Goal: Entertainment & Leisure: Browse casually

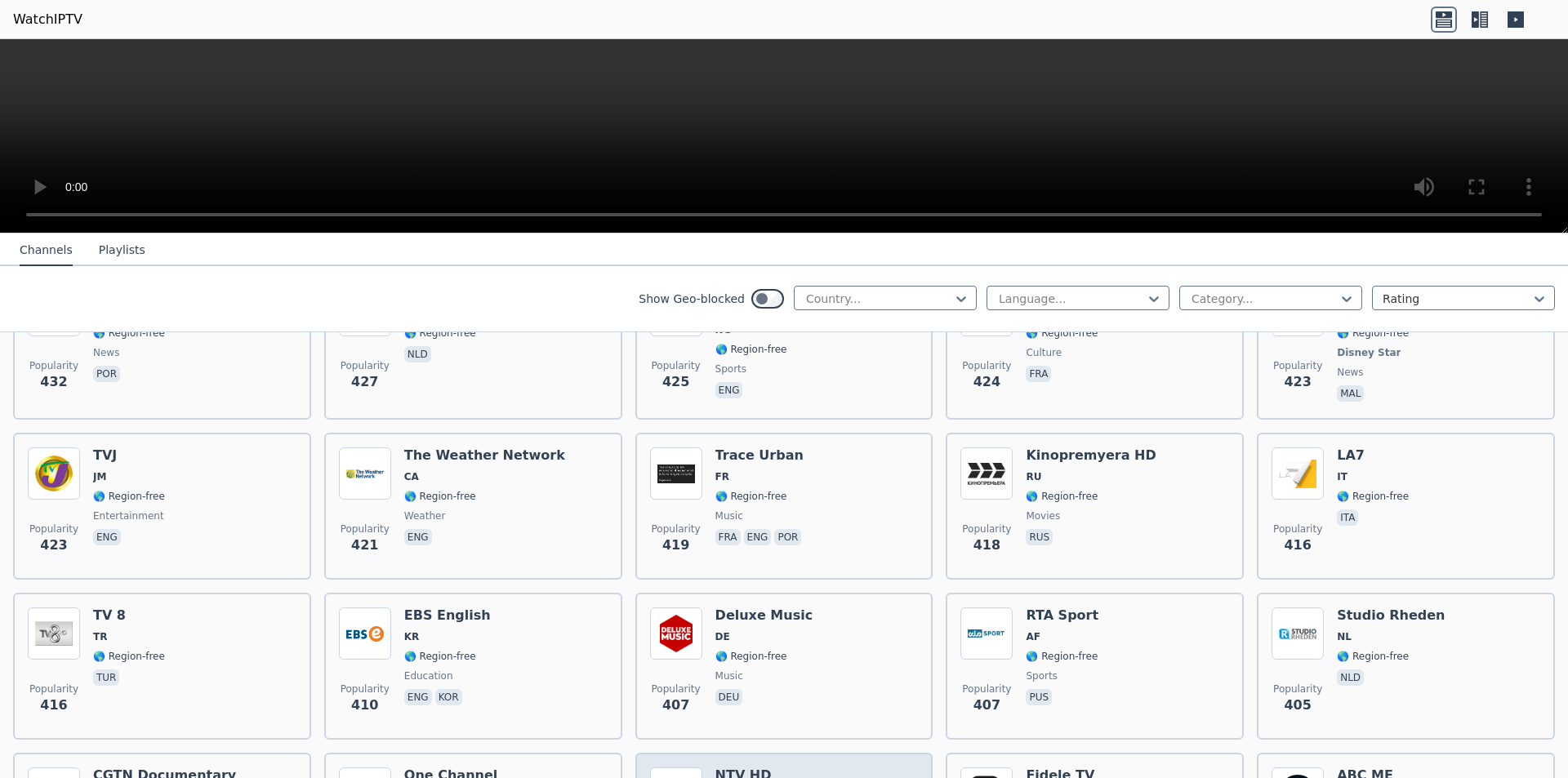
scroll to position [7511, 0]
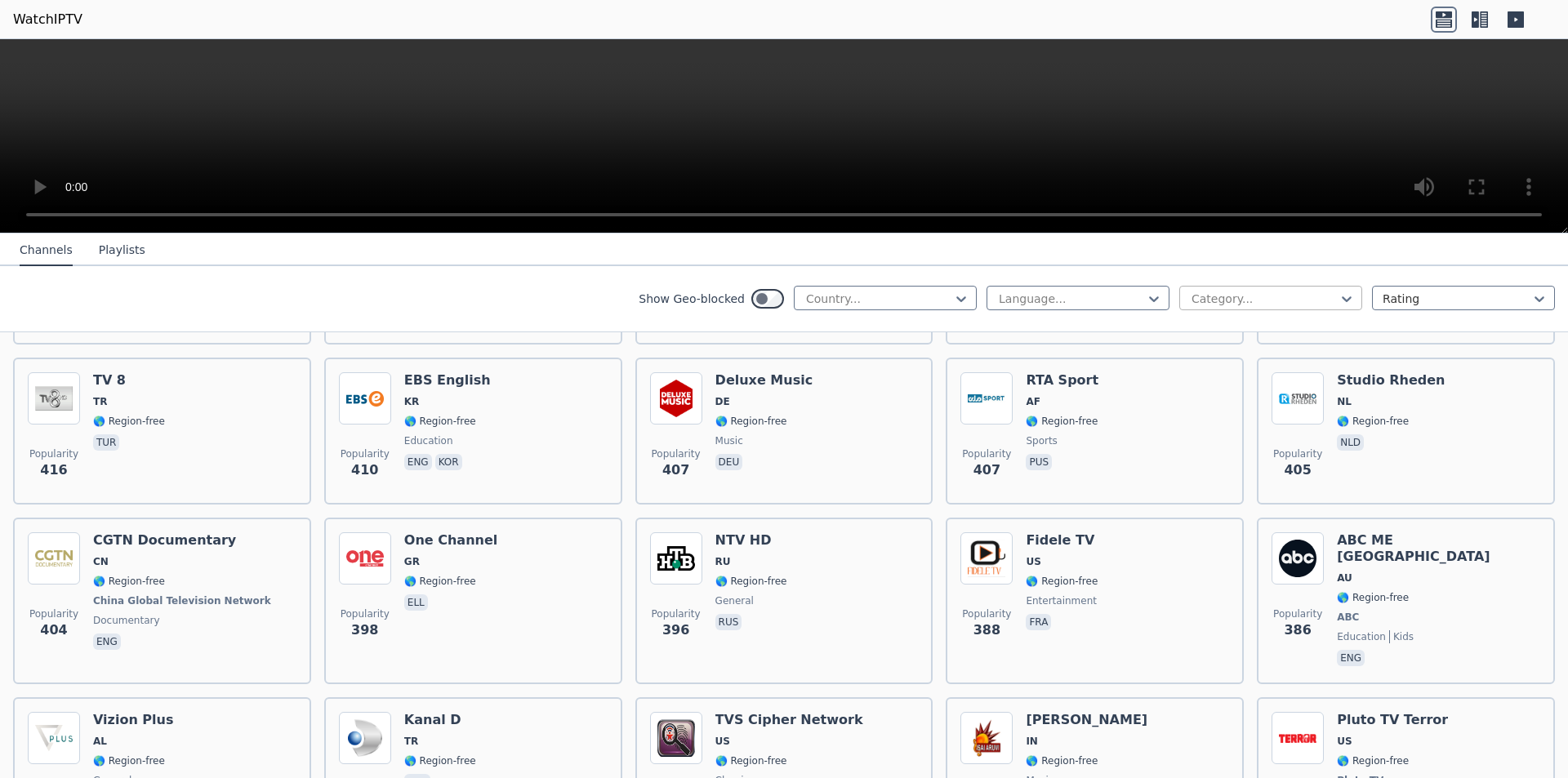
click at [1208, 304] on div at bounding box center [1264, 298] width 149 height 16
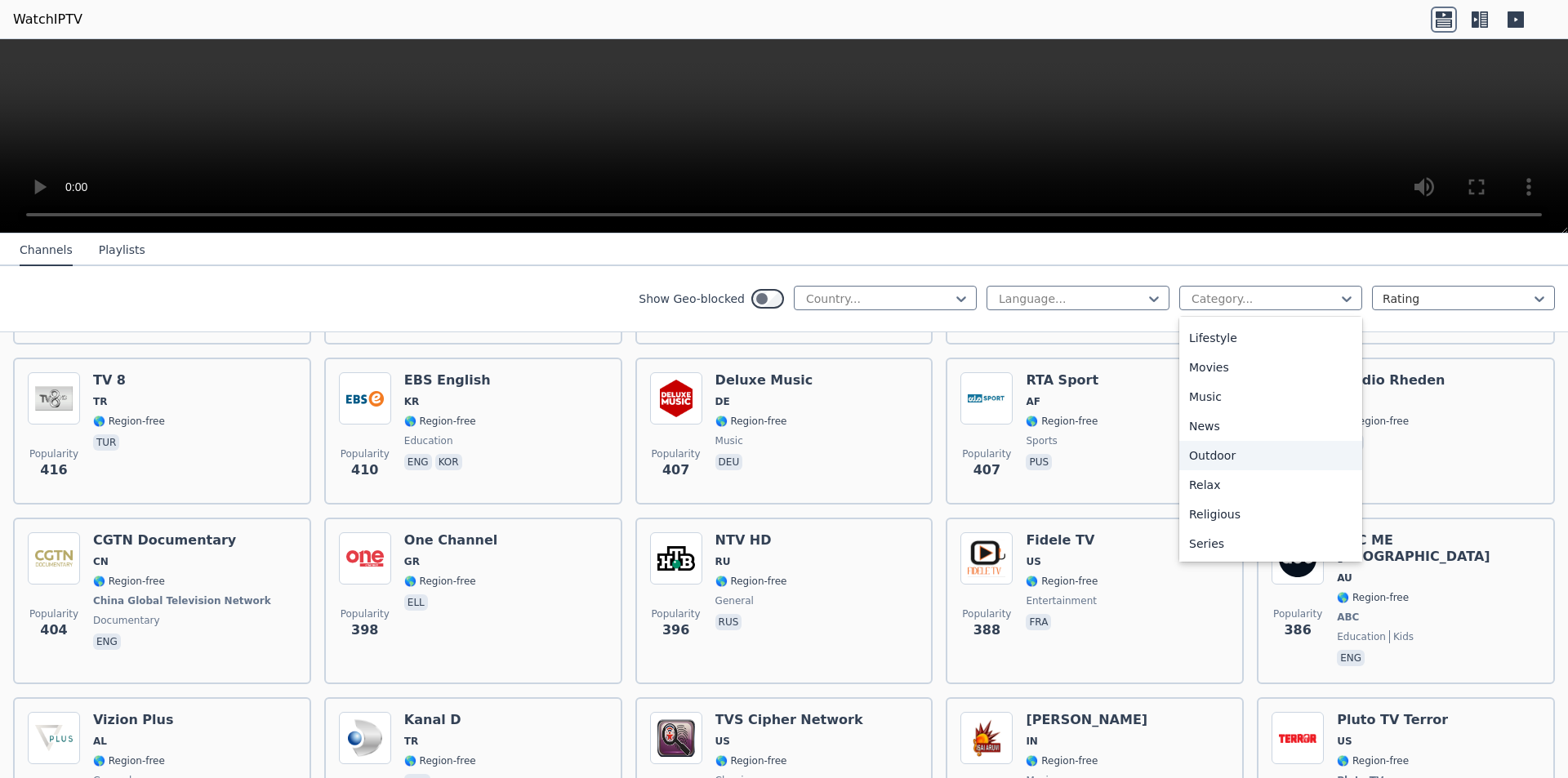
scroll to position [490, 0]
click at [1184, 542] on div "Sports" at bounding box center [1271, 550] width 183 height 29
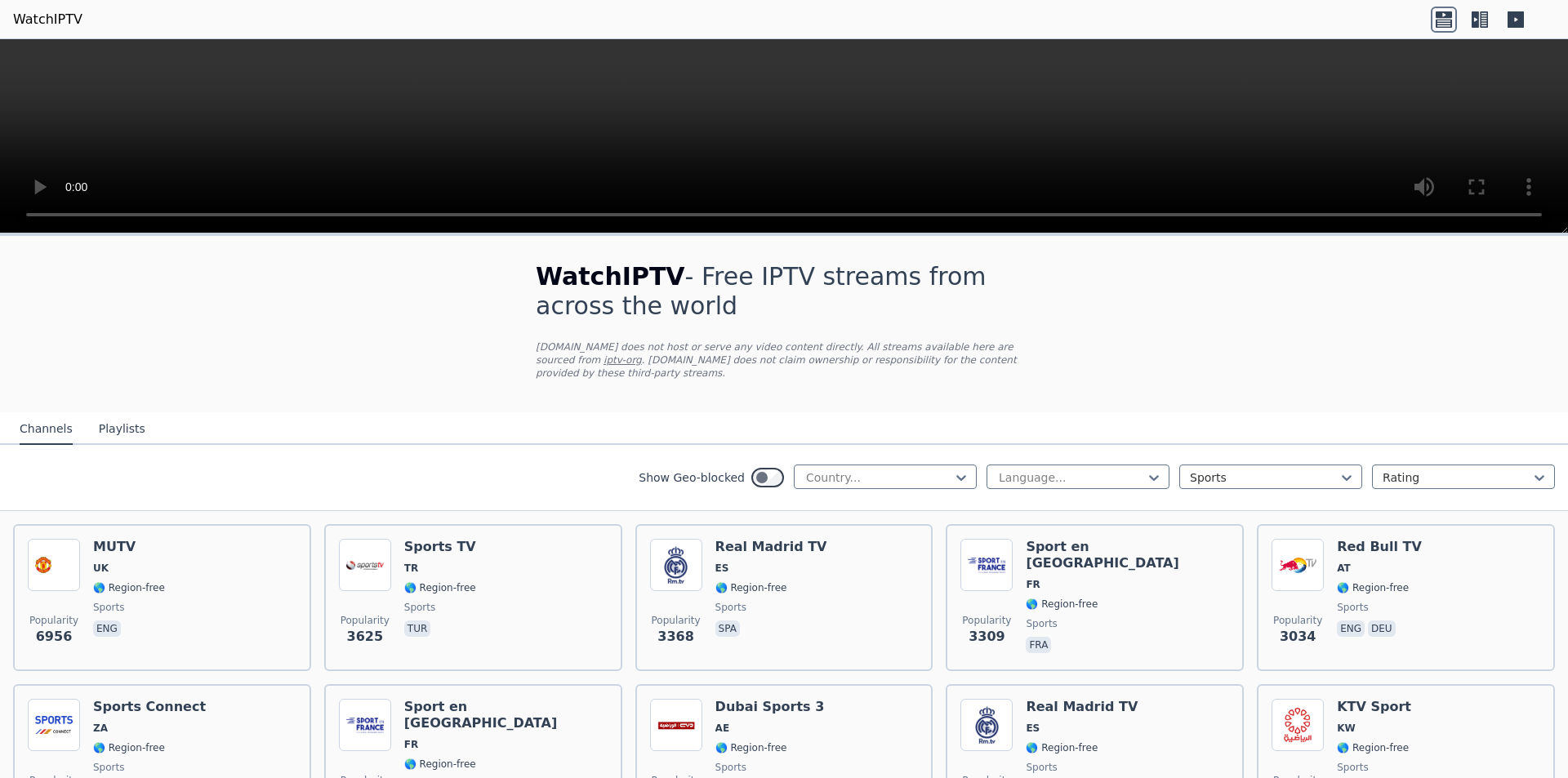
click at [1373, 477] on div "Language... Sports Rating" at bounding box center [1270, 477] width 568 height 26
click at [1383, 469] on div at bounding box center [1457, 477] width 149 height 16
click at [1274, 423] on nav "Channels Playlists" at bounding box center [784, 429] width 1568 height 33
click at [865, 469] on div at bounding box center [879, 477] width 149 height 16
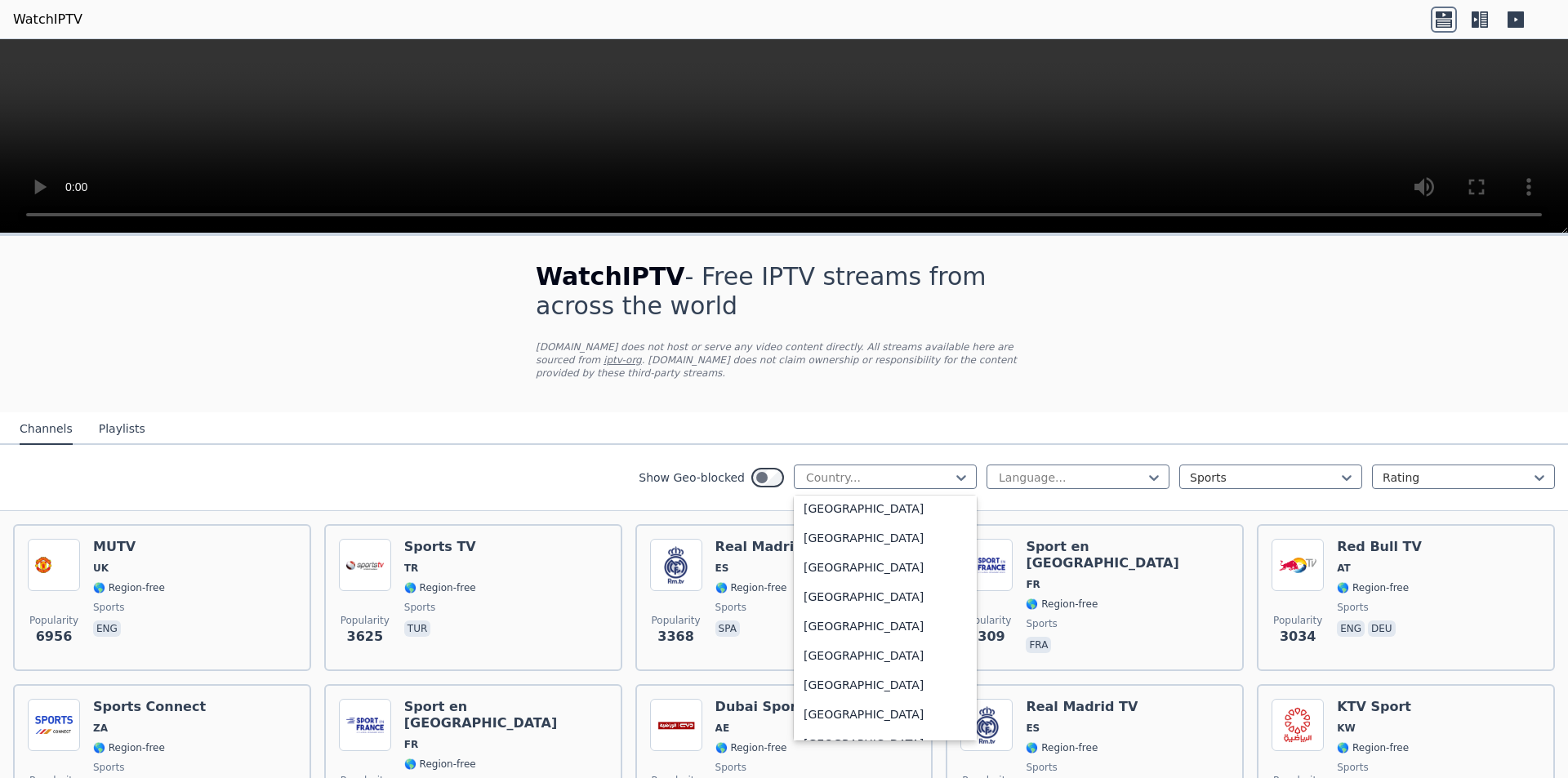
scroll to position [408, 0]
click at [859, 506] on div "[GEOGRAPHIC_DATA]" at bounding box center [885, 517] width 183 height 29
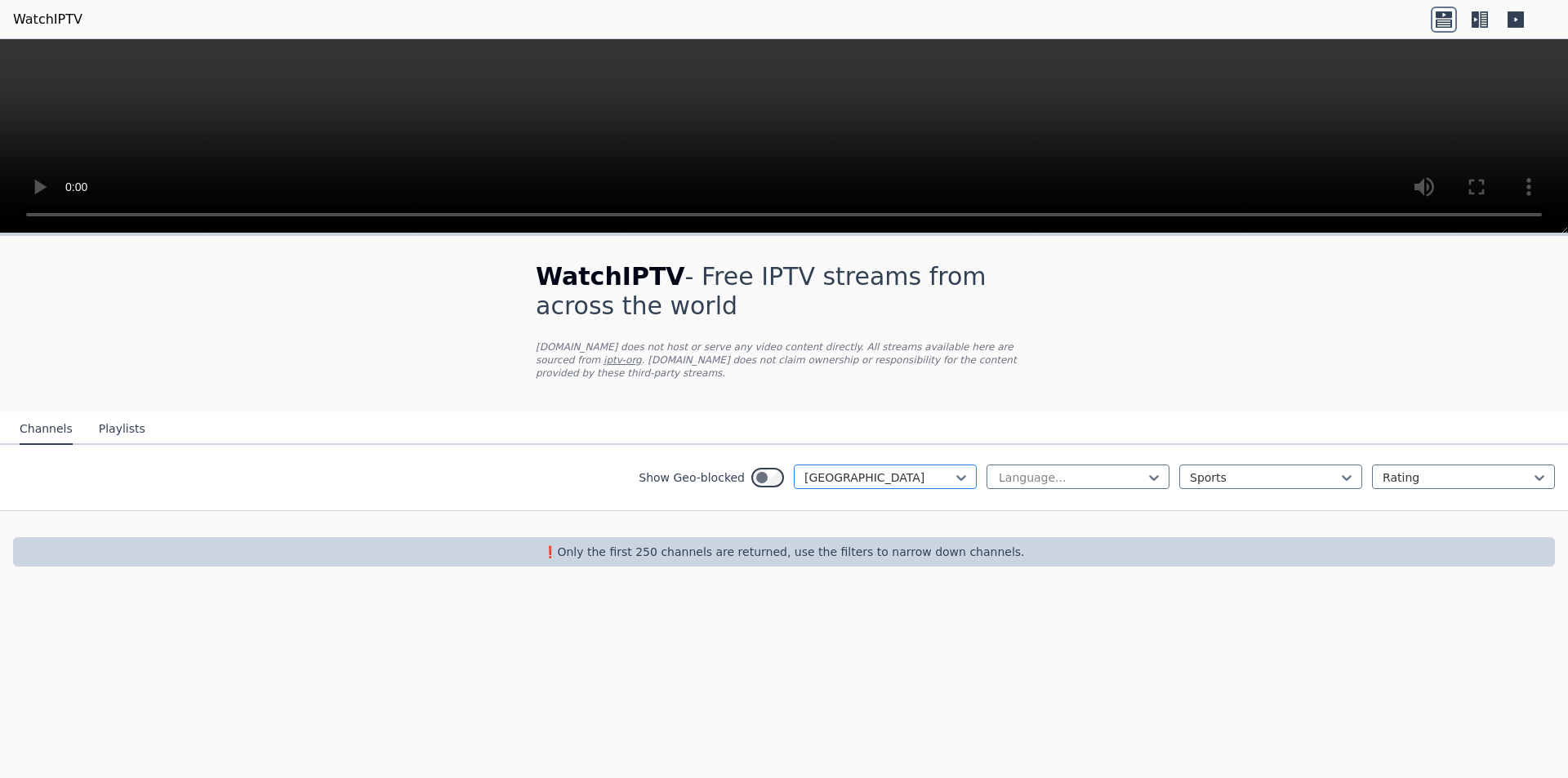
click at [900, 469] on div at bounding box center [879, 477] width 149 height 16
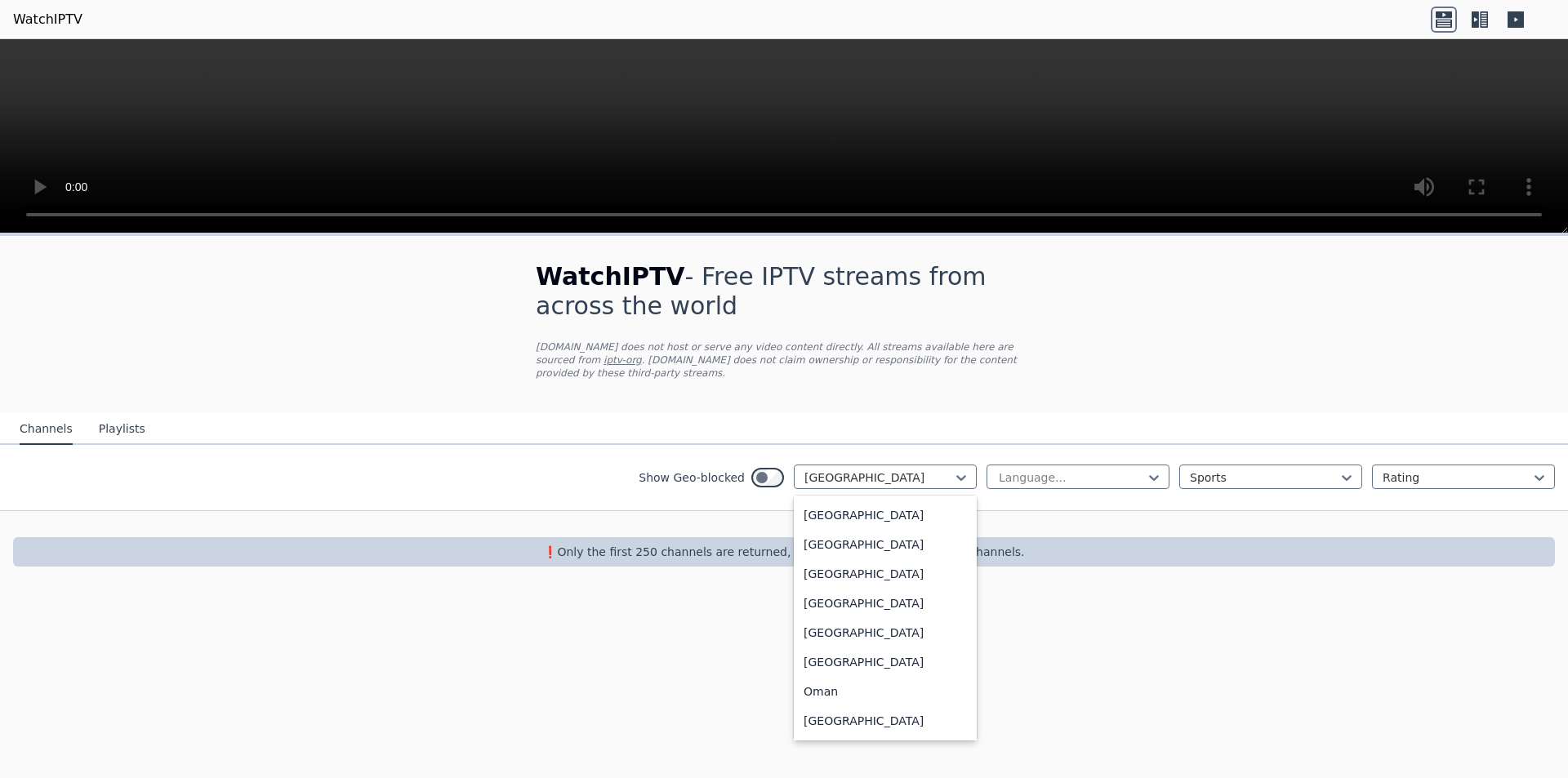
scroll to position [4164, 0]
click at [865, 501] on div "[GEOGRAPHIC_DATA]" at bounding box center [885, 510] width 183 height 29
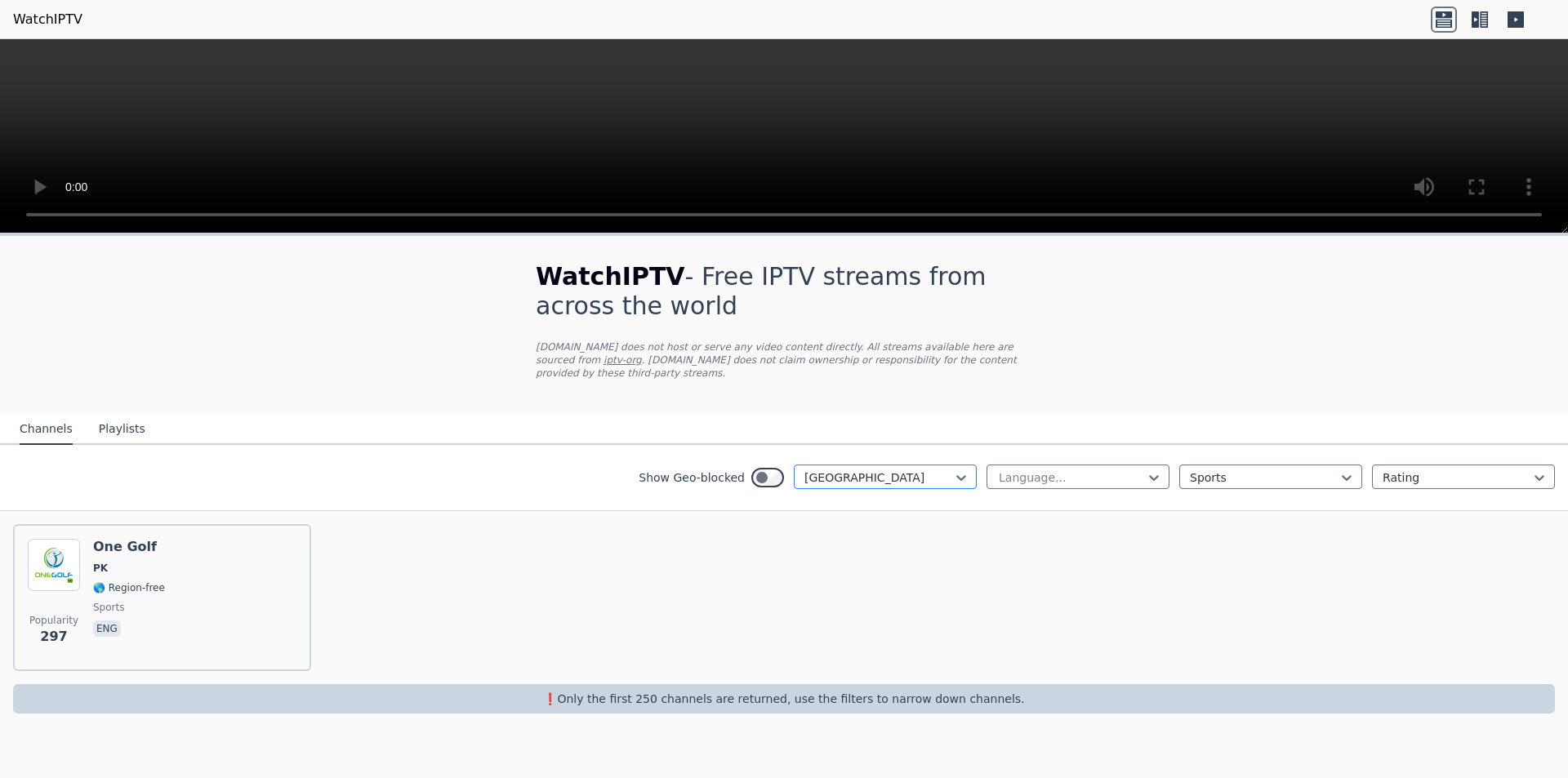
click at [879, 469] on div at bounding box center [879, 477] width 149 height 16
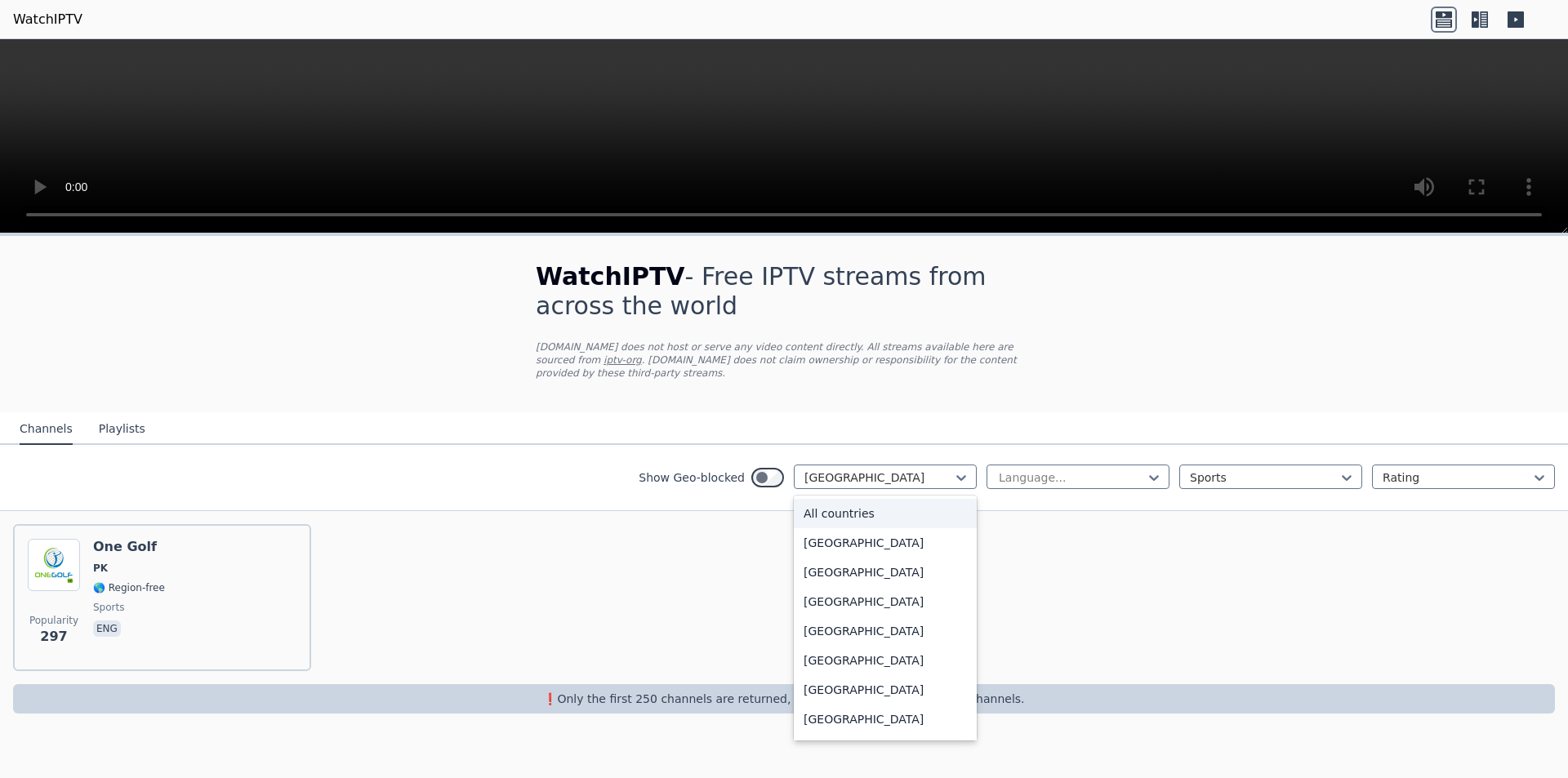
click at [876, 498] on div "All countries" at bounding box center [885, 513] width 183 height 29
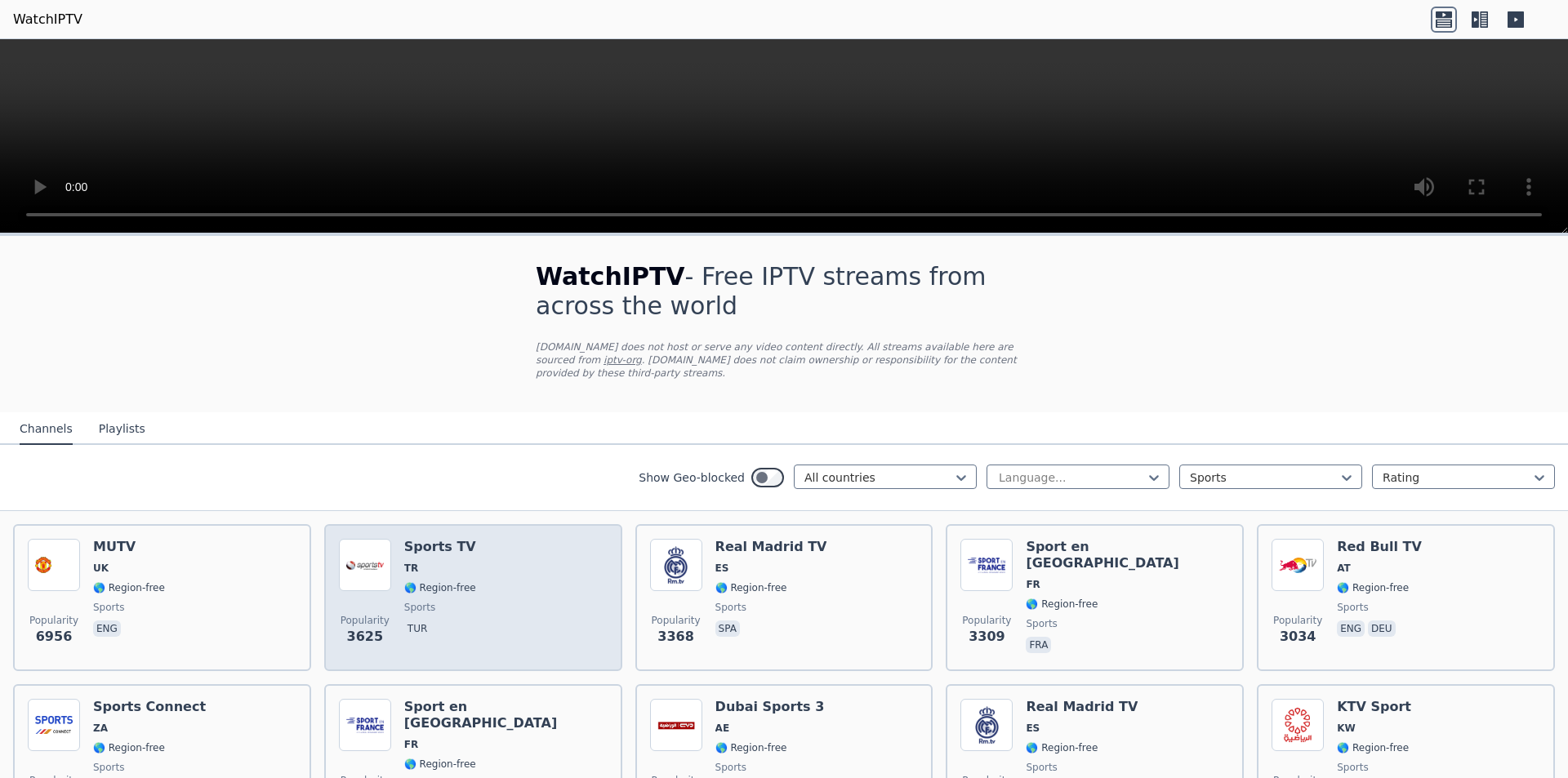
click at [473, 542] on div "Popularity 3625 Sports TV TR 🌎 Region-free sports tur" at bounding box center [473, 598] width 269 height 118
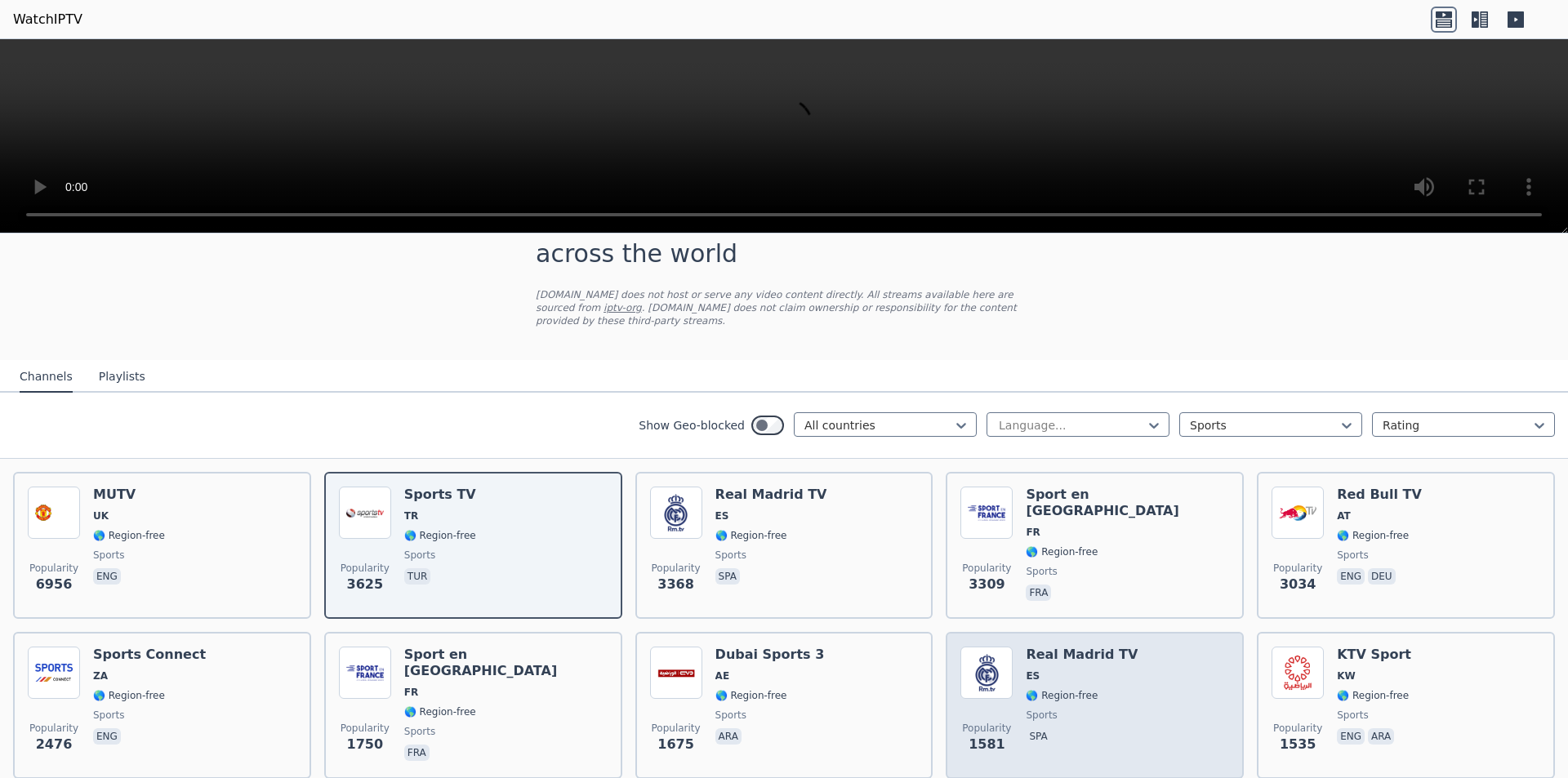
scroll to position [82, 0]
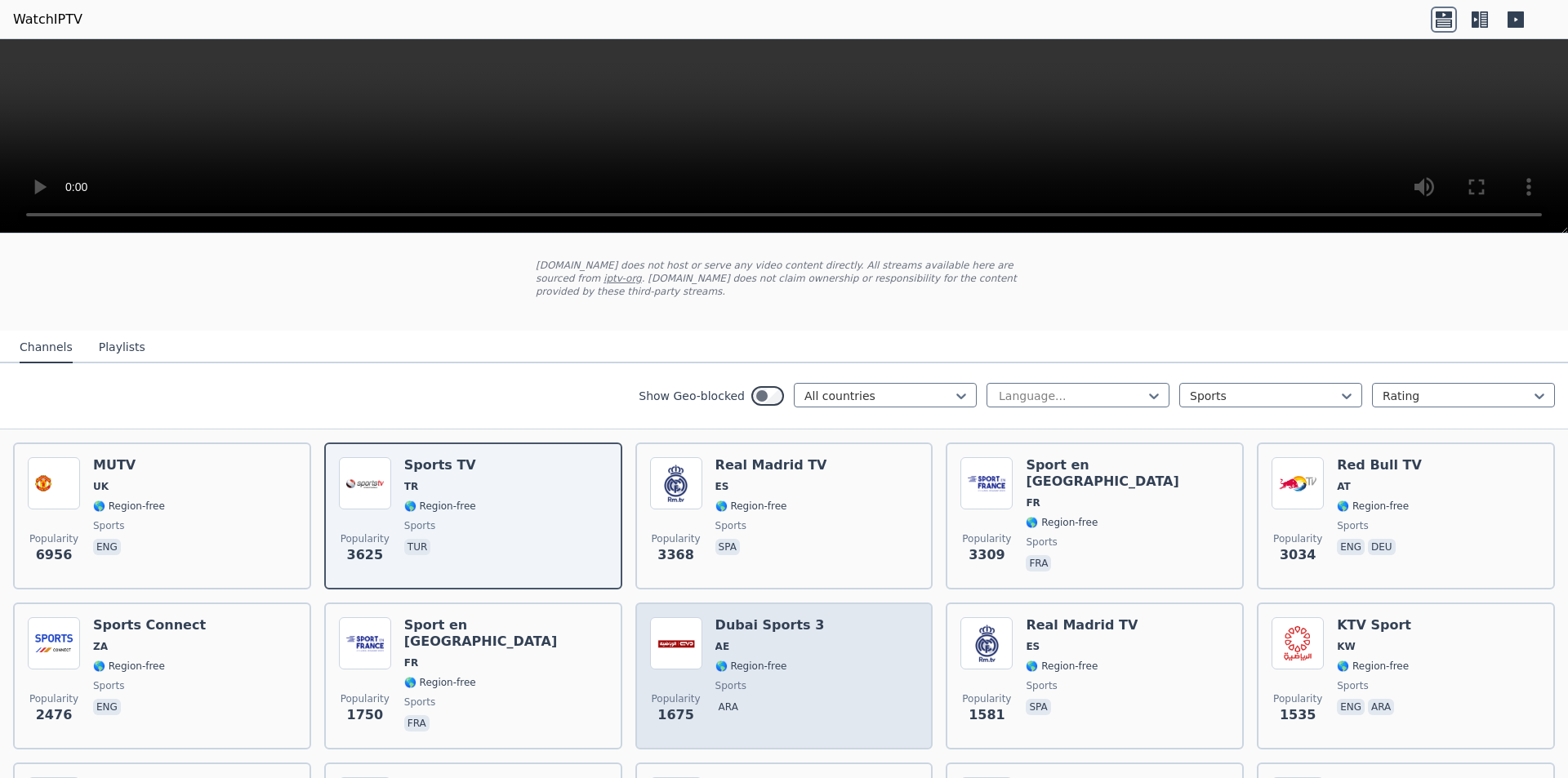
click at [828, 668] on div "Popularity 1675 Dubai Sports 3 AE 🌎 Region-free sports ara" at bounding box center [784, 676] width 269 height 118
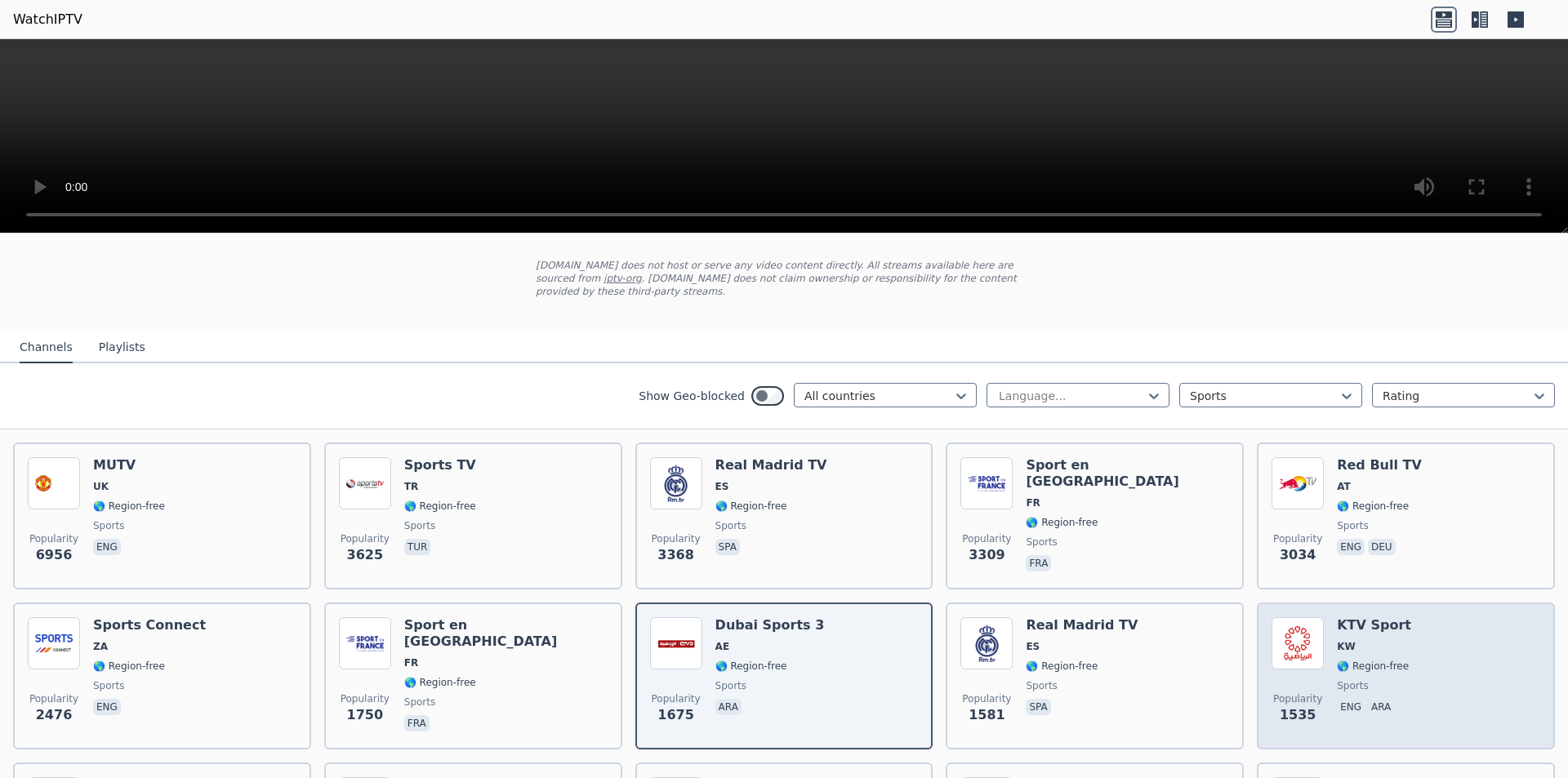
click at [1480, 675] on div "Popularity 1535 KTV Sport KW 🌎 Region-free sports eng ara" at bounding box center [1406, 676] width 269 height 118
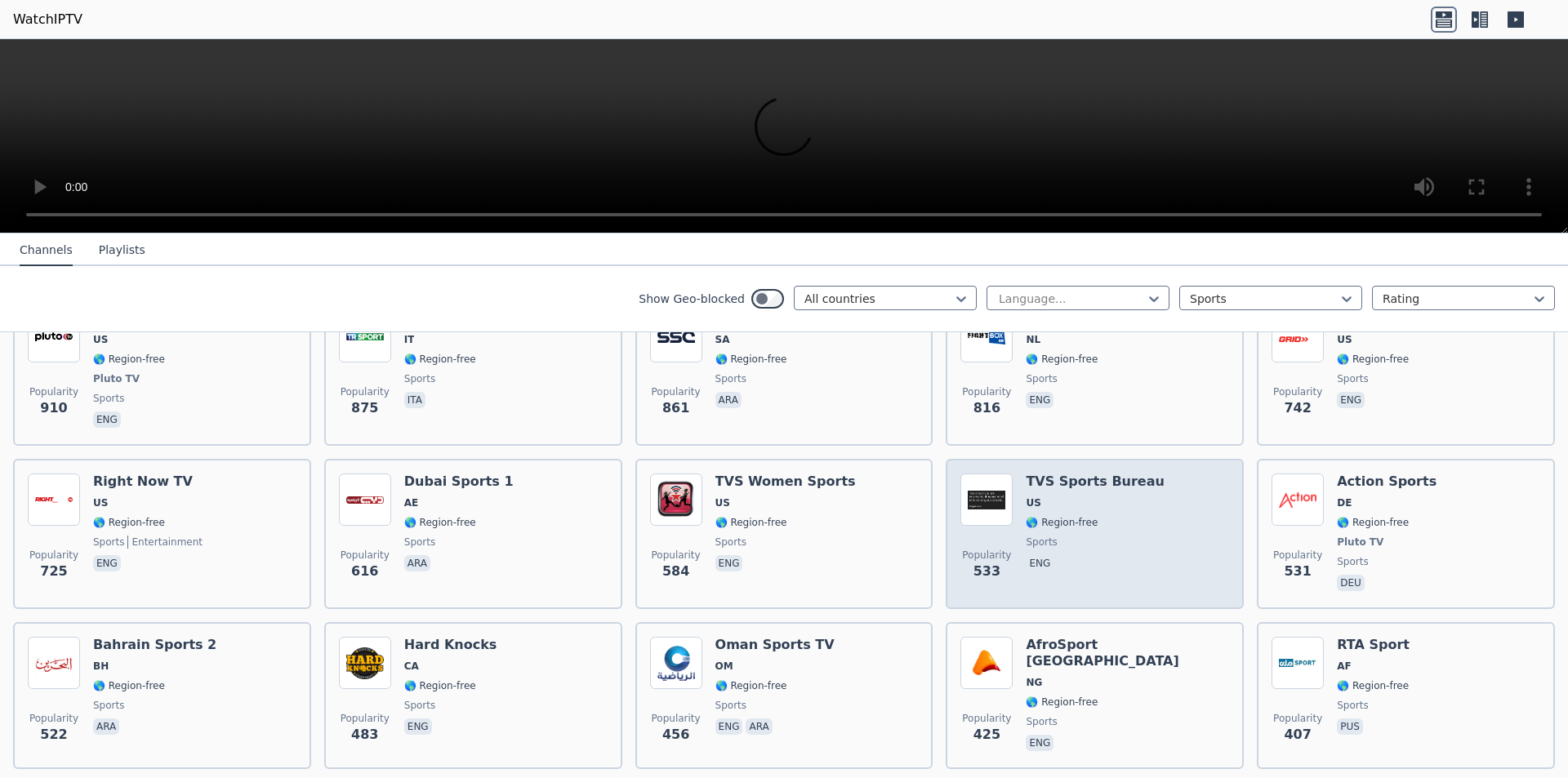
scroll to position [1061, 0]
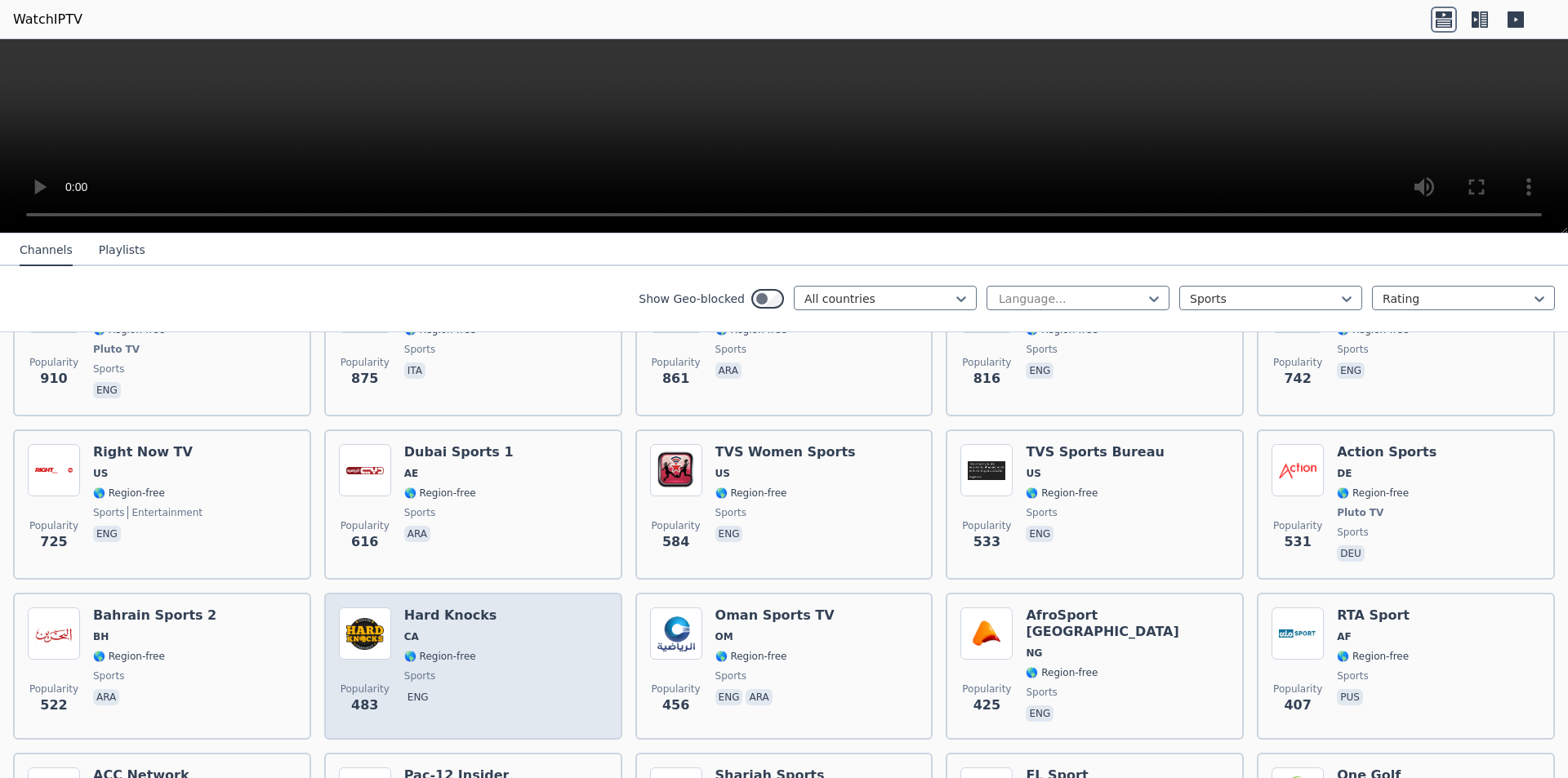
click at [535, 621] on div "Popularity 483 Hard Knocks CA 🌎 Region-free sports eng" at bounding box center [473, 666] width 269 height 118
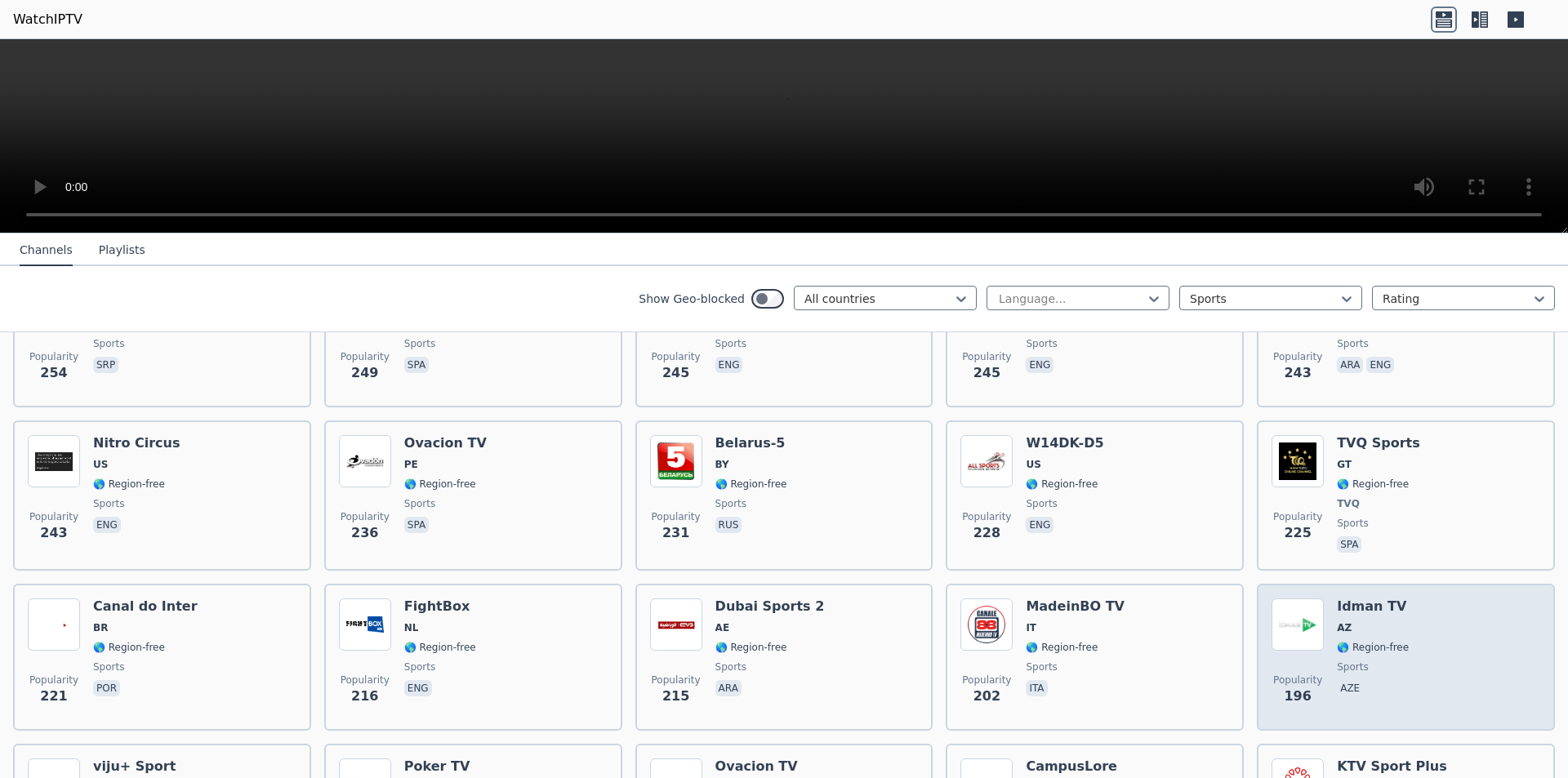
scroll to position [1878, 0]
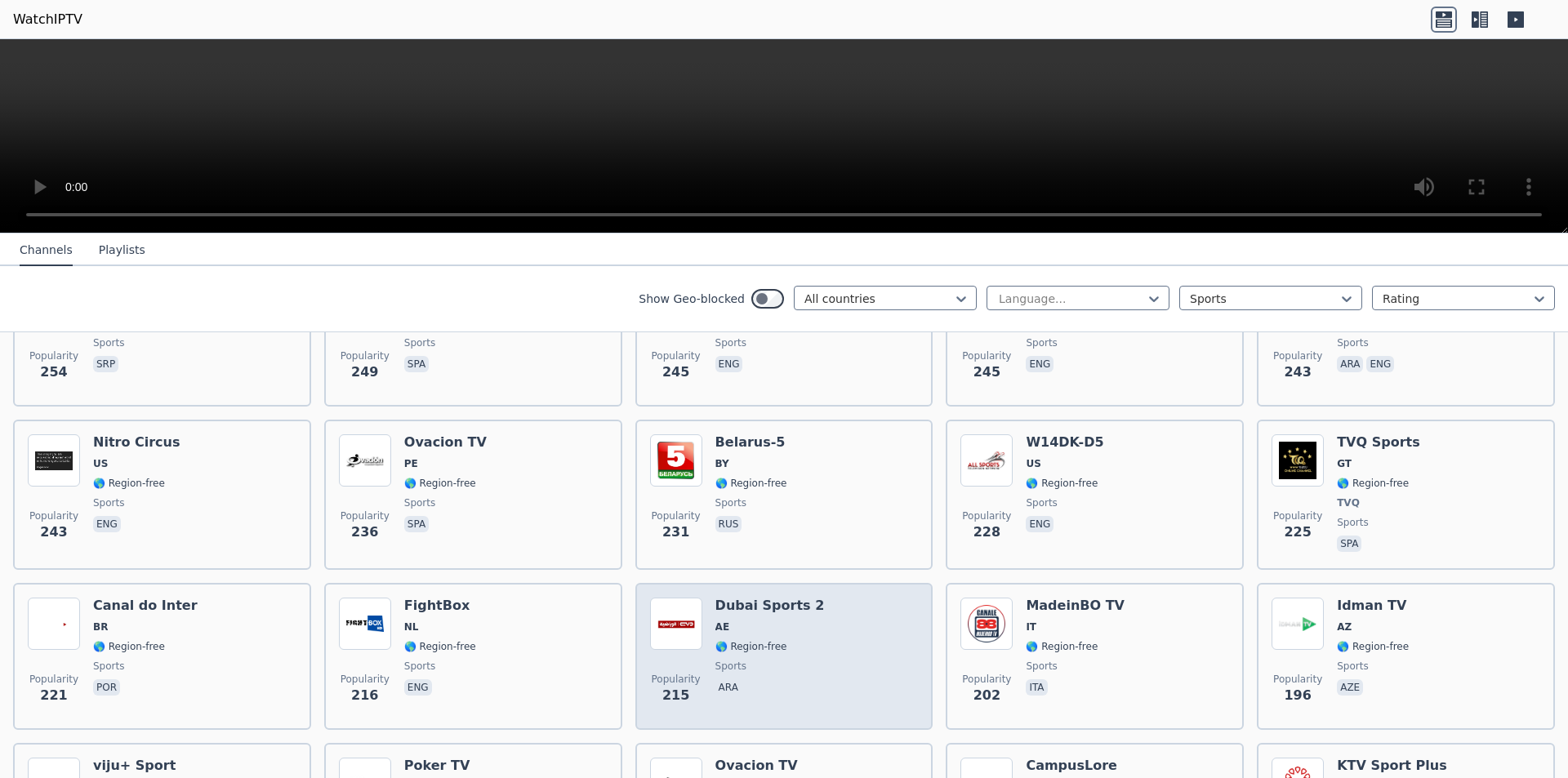
click at [732, 640] on span "🌎 Region-free" at bounding box center [751, 647] width 72 height 13
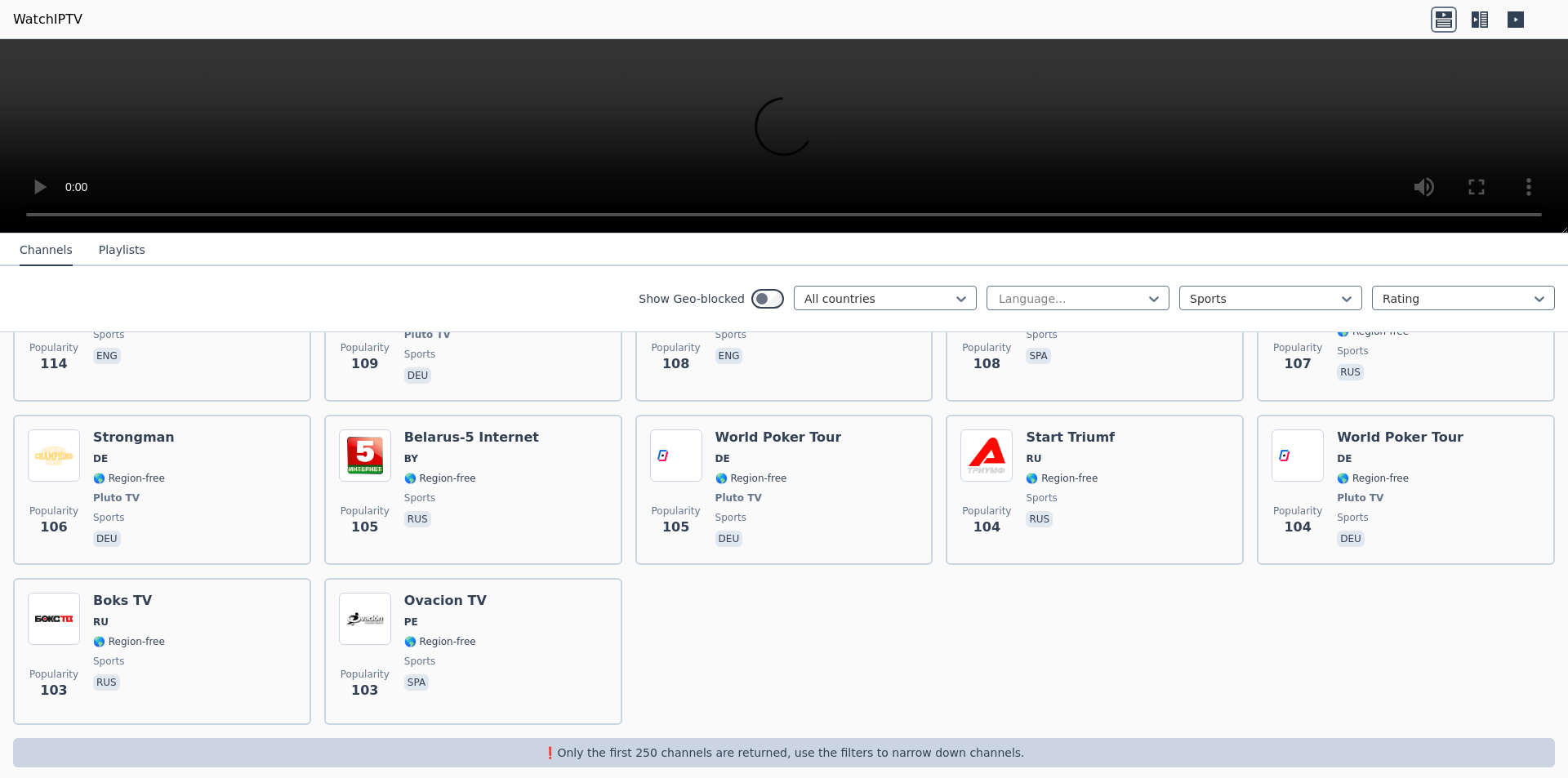
scroll to position [3505, 0]
